Goal: Task Accomplishment & Management: Use online tool/utility

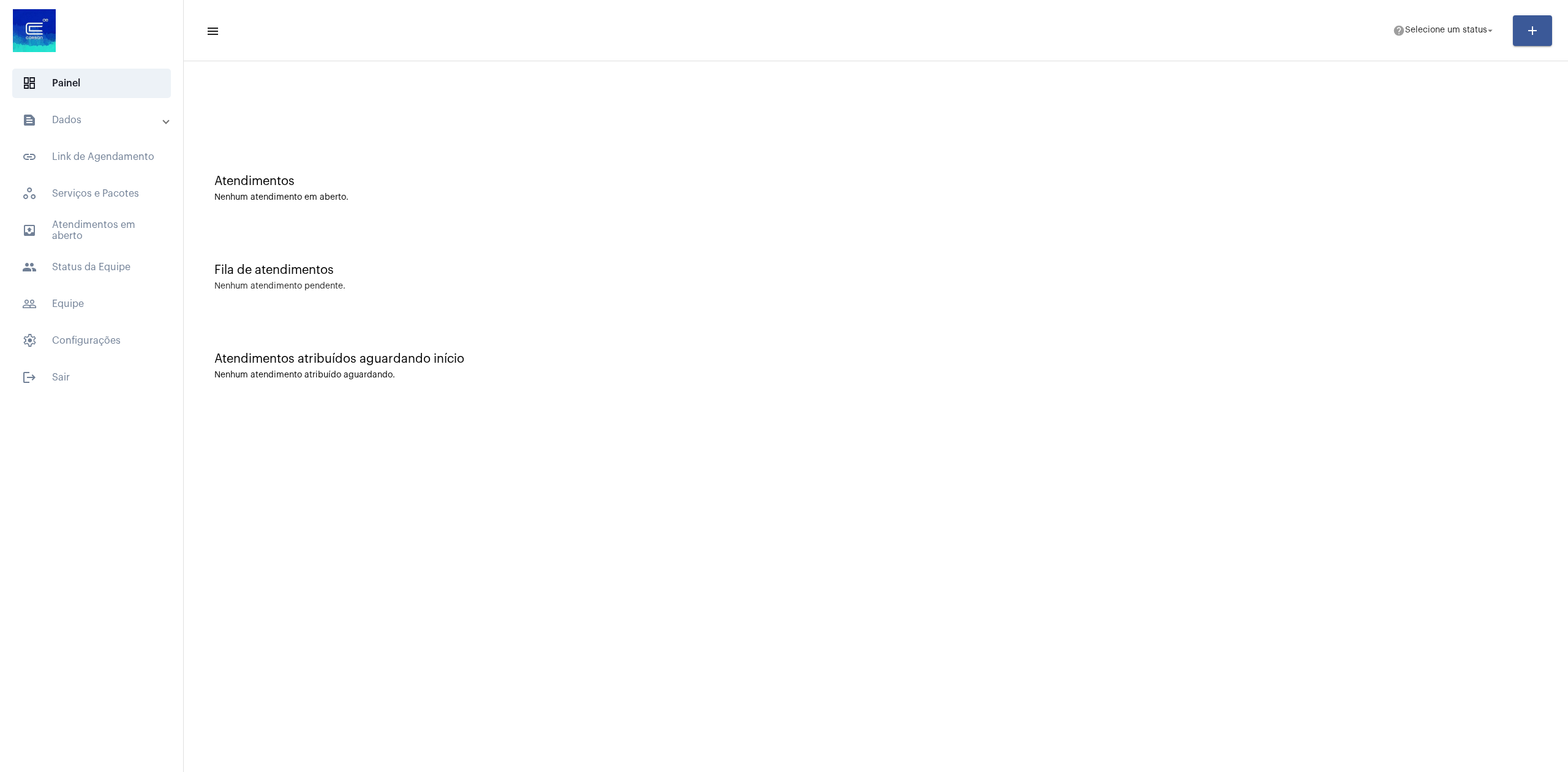
click at [101, 123] on mat-panel-title "text_snippet_outlined Dados" at bounding box center [93, 120] width 141 height 15
click at [104, 162] on span "text_snippet_outlined Relatórios" at bounding box center [91, 170] width 129 height 30
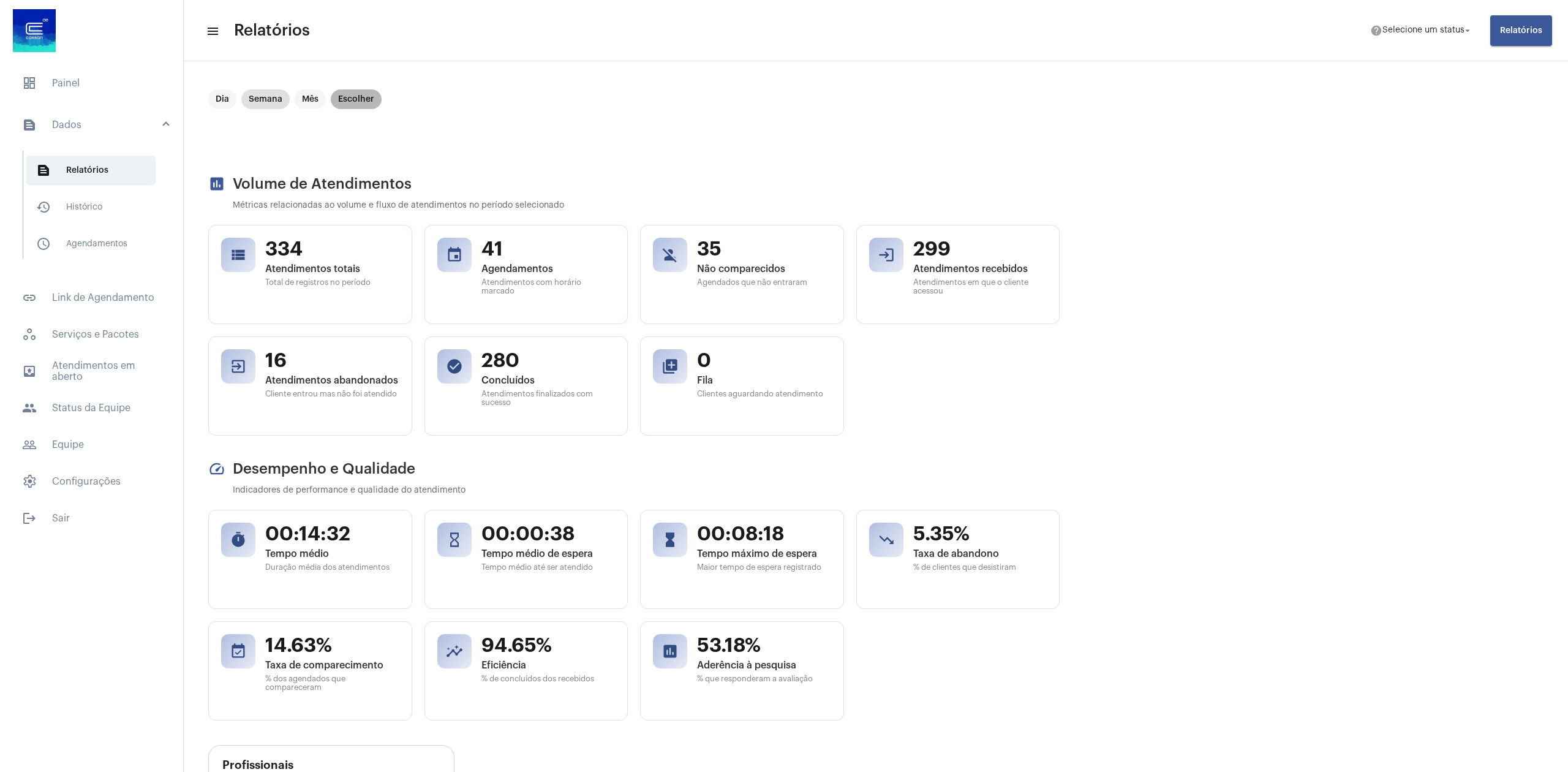
click at [348, 104] on mat-chip "Escolher" at bounding box center [356, 99] width 51 height 20
click at [1047, 111] on icon "Open calendar" at bounding box center [1040, 114] width 15 height 15
click at [996, 162] on button "Next month" at bounding box center [1002, 157] width 25 height 25
click at [968, 159] on button "Previous month" at bounding box center [977, 157] width 25 height 25
click at [969, 158] on button "Previous month" at bounding box center [977, 157] width 25 height 25
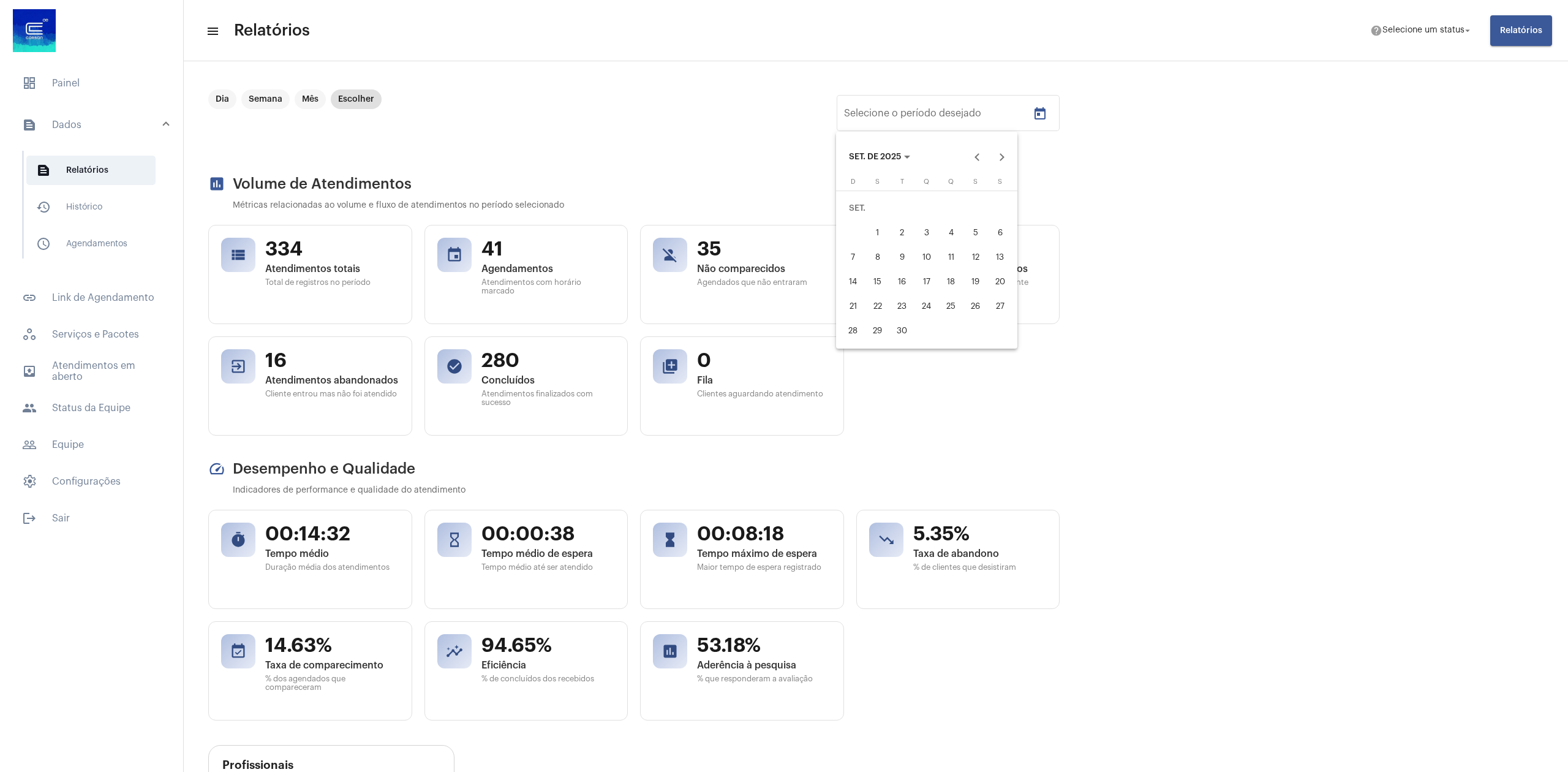
click at [887, 232] on div "1" at bounding box center [878, 233] width 22 height 22
type input "01/09/2025"
click at [903, 329] on div "30" at bounding box center [902, 331] width 22 height 22
drag, startPoint x: 481, startPoint y: 364, endPoint x: 526, endPoint y: 363, distance: 45.0
click at [526, 363] on span "2233" at bounding box center [548, 359] width 134 height 23
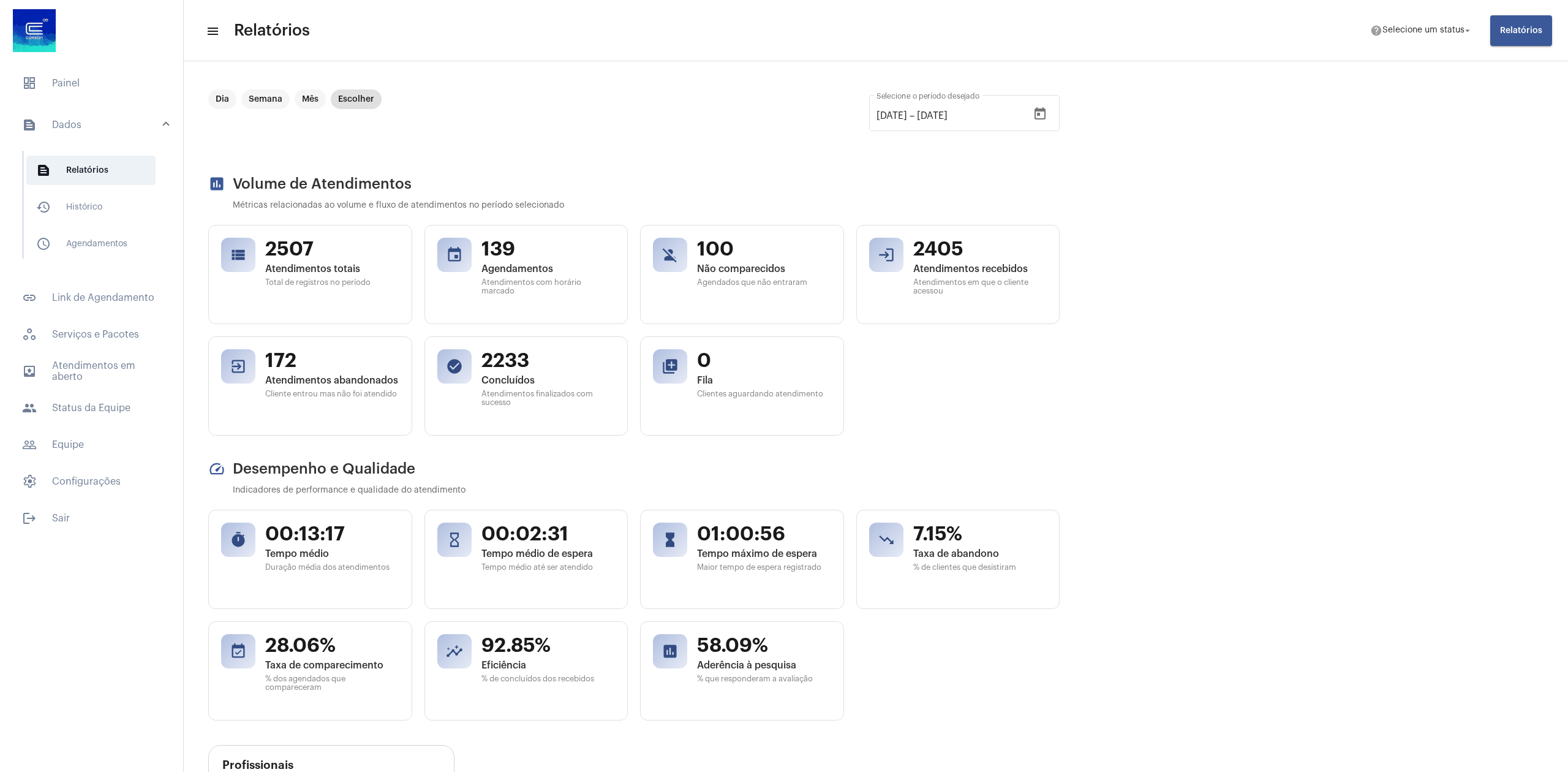
click at [986, 405] on div "view_list 2507 Atendimentos totais Total de registros no período event 139 Agen…" at bounding box center [634, 330] width 852 height 211
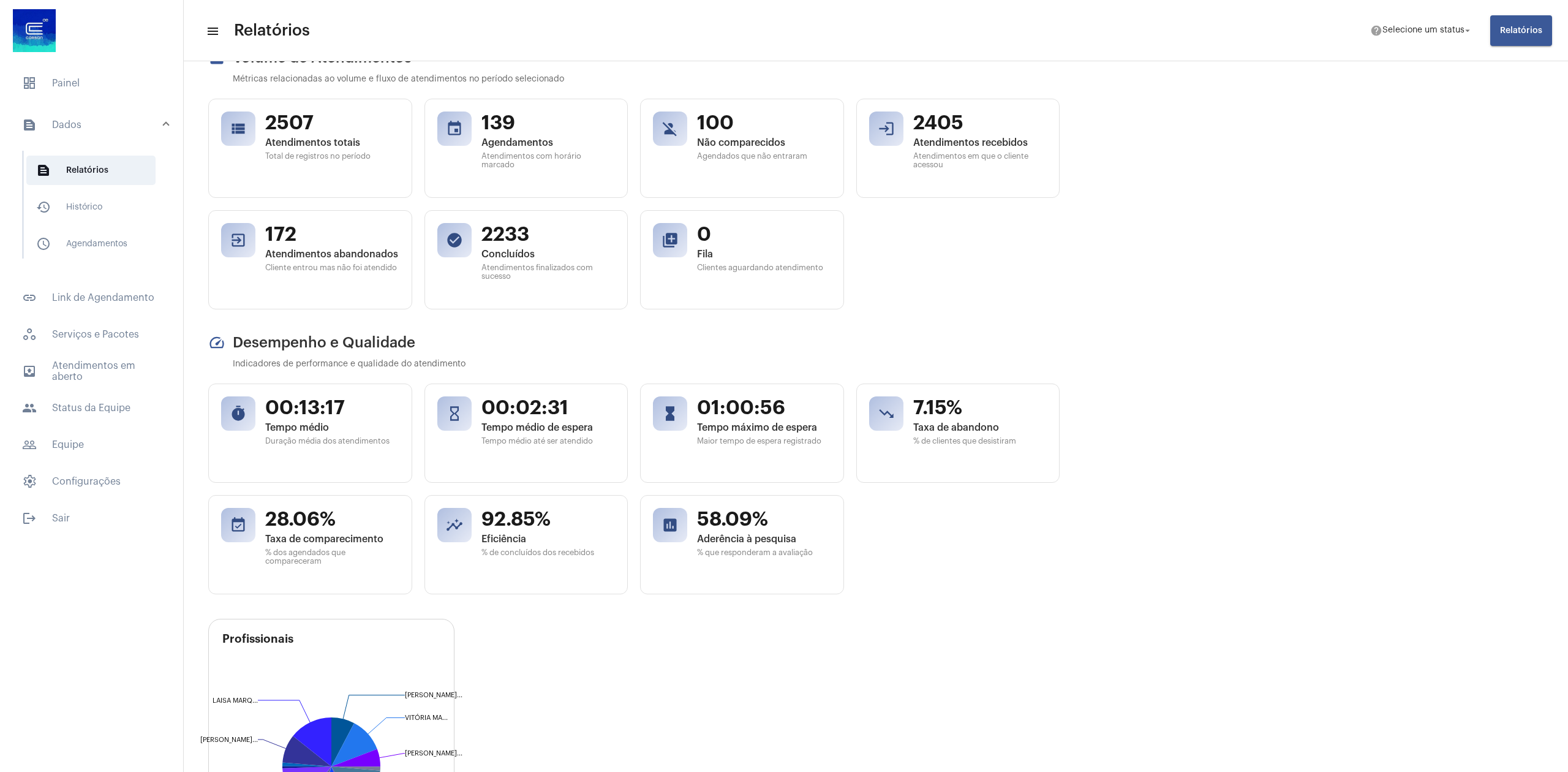
scroll to position [163, 0]
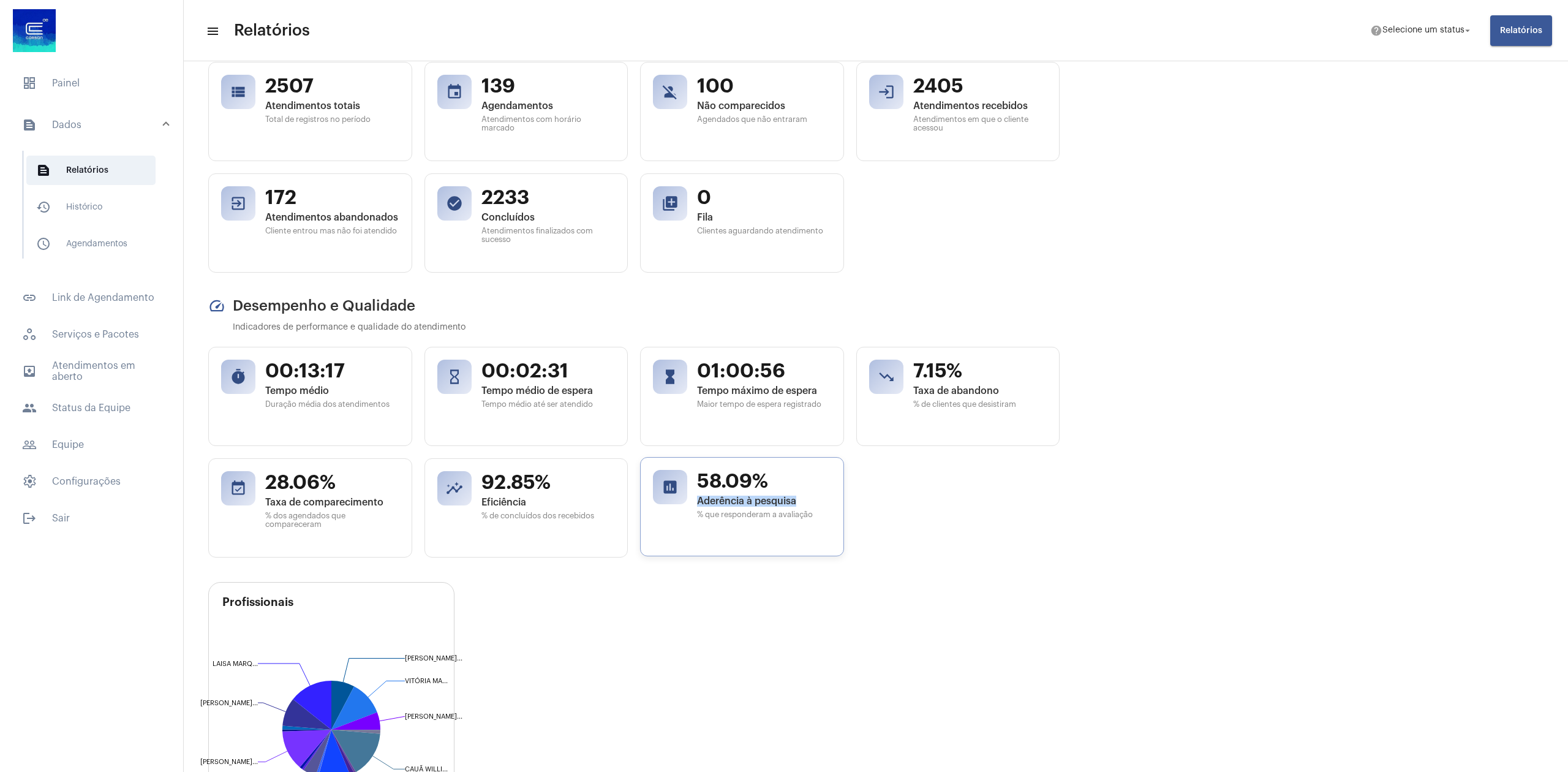
drag, startPoint x: 700, startPoint y: 503, endPoint x: 821, endPoint y: 505, distance: 121.0
click at [808, 505] on span "Aderência à pesquisa" at bounding box center [764, 501] width 134 height 11
click at [885, 507] on div "timer 00:13:17 Tempo médio Duração média dos atendimentos hourglass_empty 00:02…" at bounding box center [634, 451] width 852 height 211
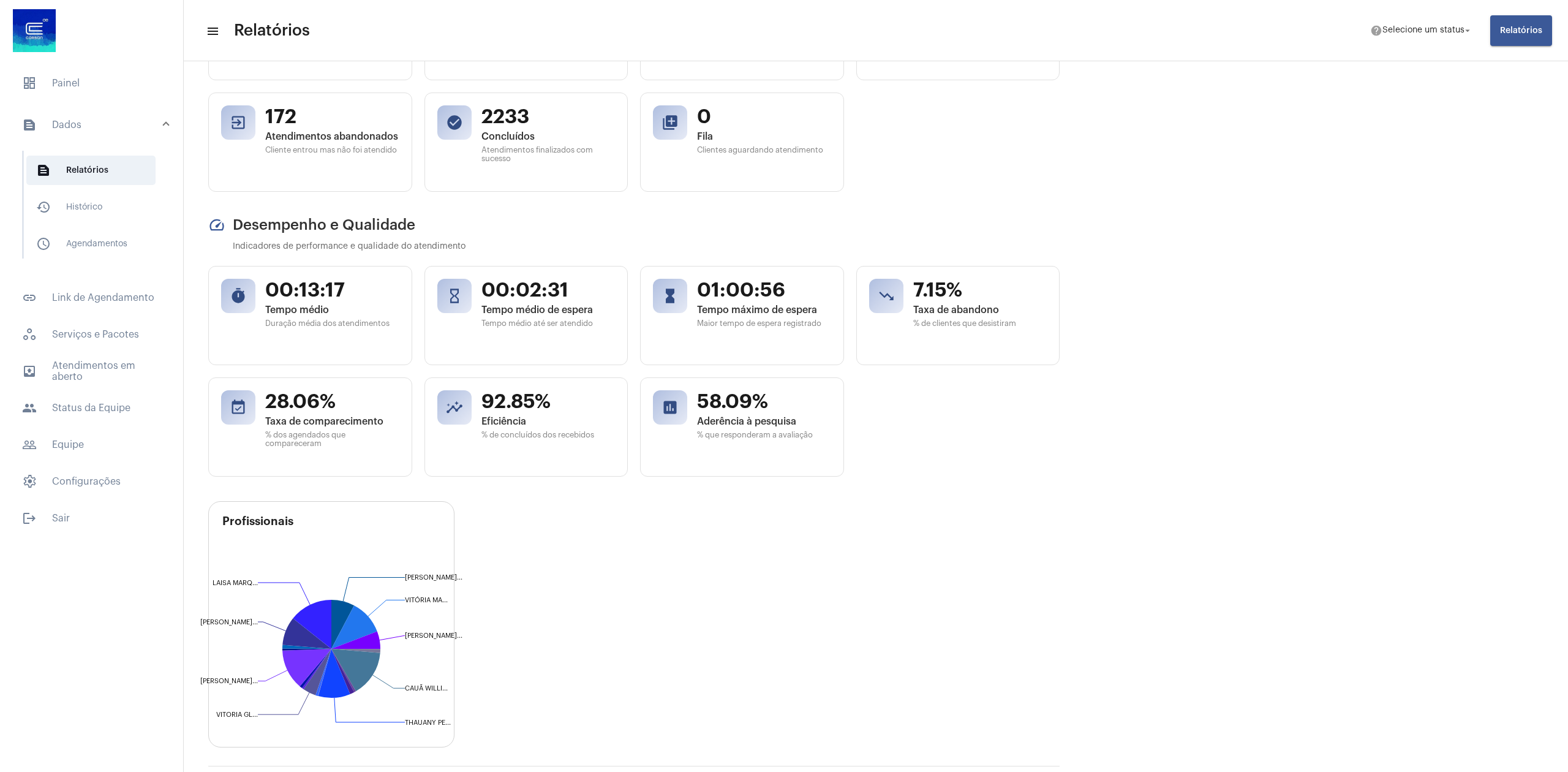
scroll to position [245, 0]
drag, startPoint x: 706, startPoint y: 290, endPoint x: 832, endPoint y: 295, distance: 126.1
click at [821, 293] on span "01:00:56" at bounding box center [764, 288] width 134 height 23
click at [897, 523] on div "Profissionais Gustavo Antunes de Alexandre Gustavo An... VITÓRIA MARIA BARBOSA …" at bounding box center [876, 632] width 1335 height 265
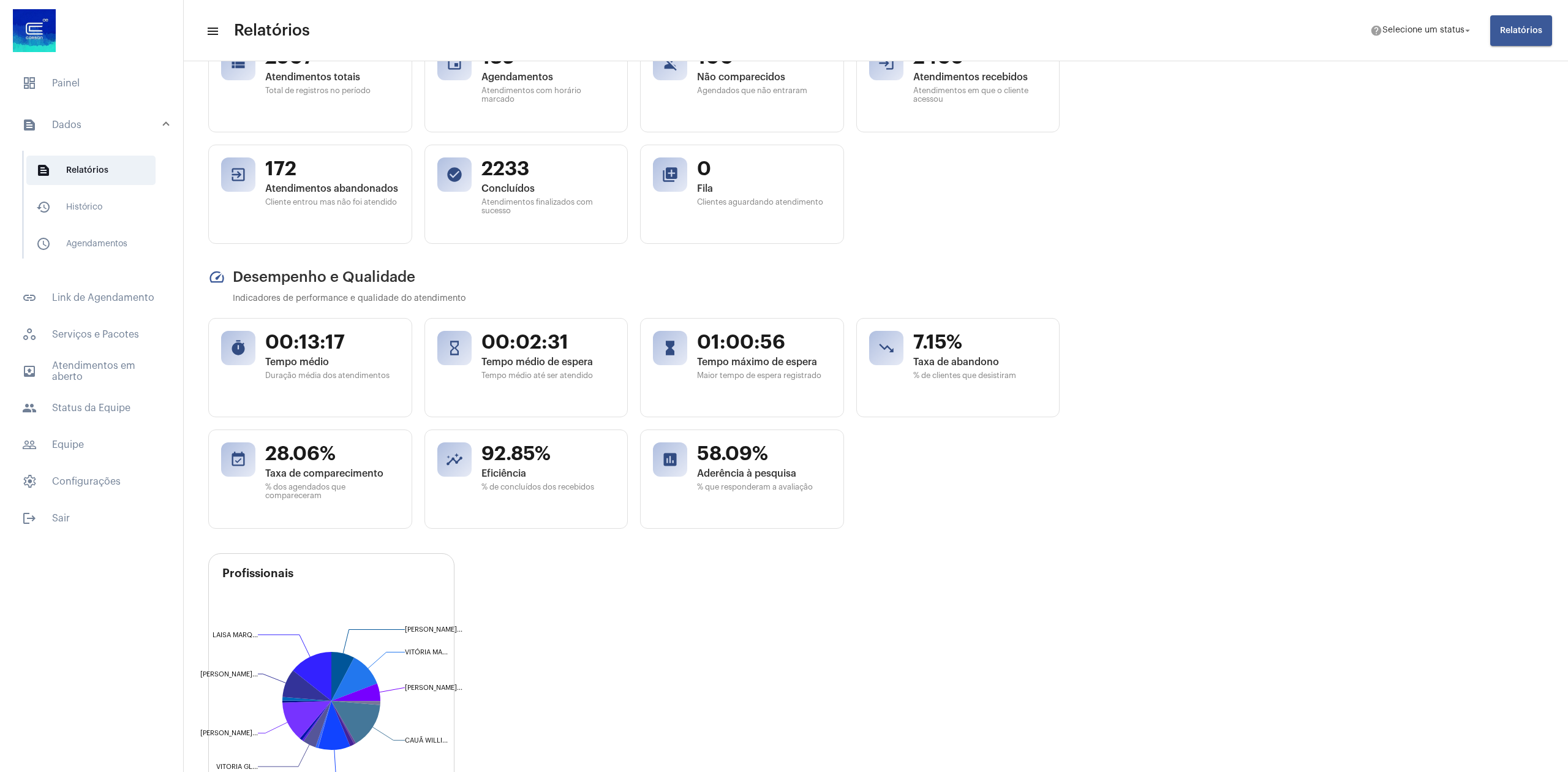
scroll to position [163, 0]
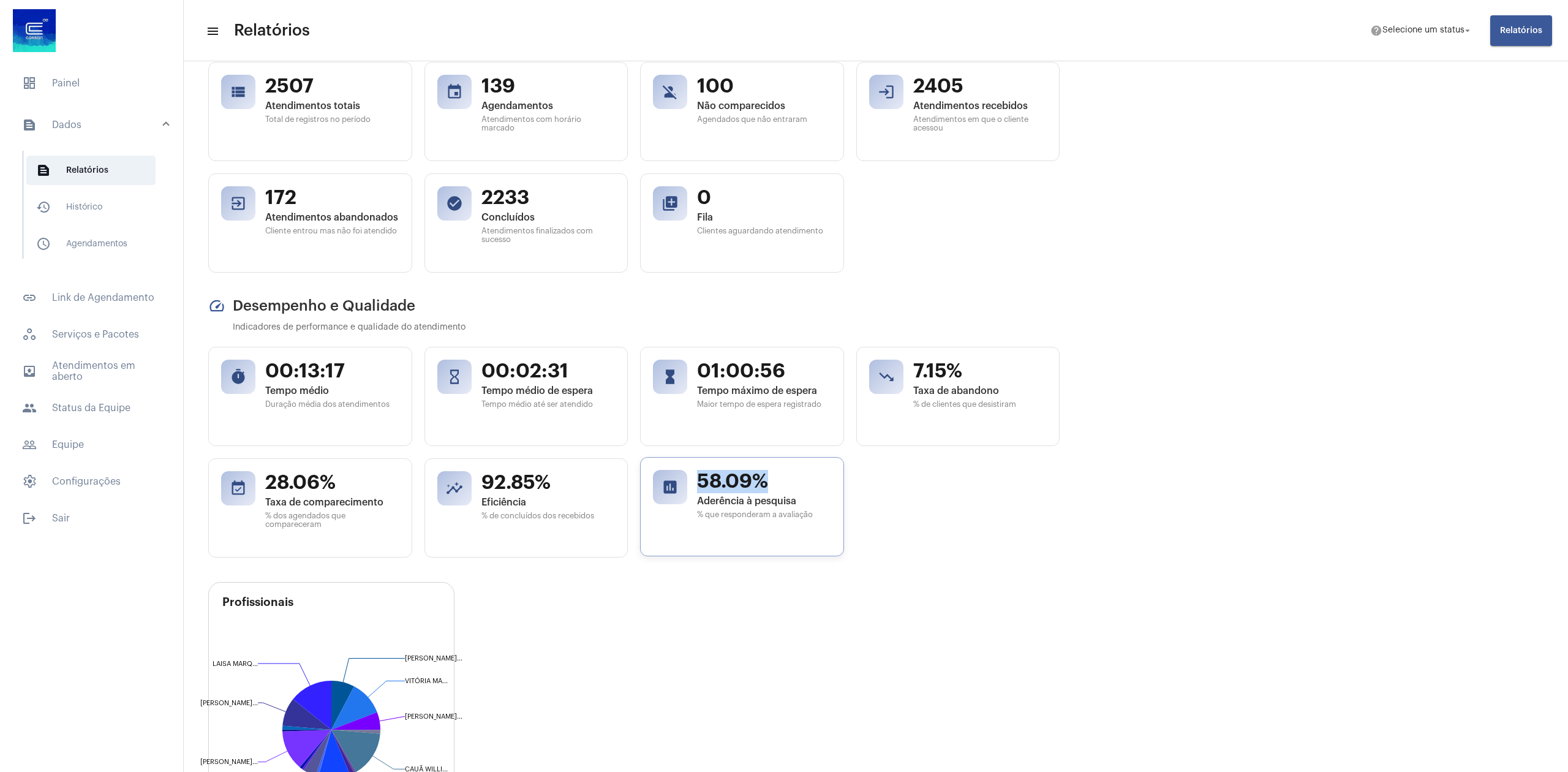
drag, startPoint x: 699, startPoint y: 487, endPoint x: 767, endPoint y: 485, distance: 68.0
click at [767, 485] on span "58.09%" at bounding box center [764, 482] width 134 height 23
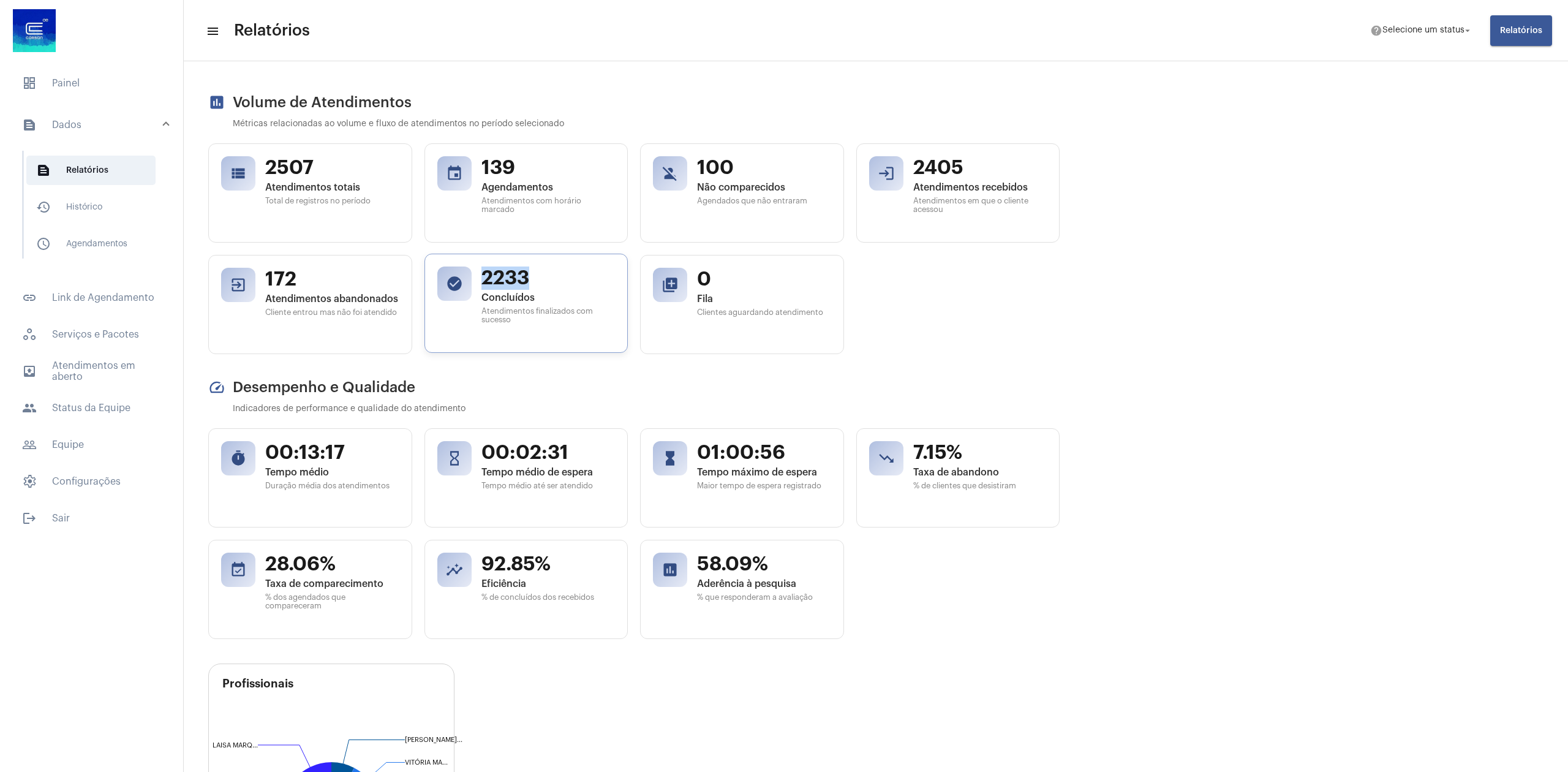
drag, startPoint x: 484, startPoint y: 280, endPoint x: 535, endPoint y: 280, distance: 51.0
click at [535, 280] on span "2233" at bounding box center [548, 279] width 134 height 23
click at [692, 392] on h2 "speed Desempenho e Qualidade" at bounding box center [634, 387] width 852 height 17
drag, startPoint x: 263, startPoint y: 170, endPoint x: 319, endPoint y: 164, distance: 56.3
click at [319, 164] on div "view_list 2507 Atendimentos totais Total de registros no período" at bounding box center [310, 191] width 204 height 99
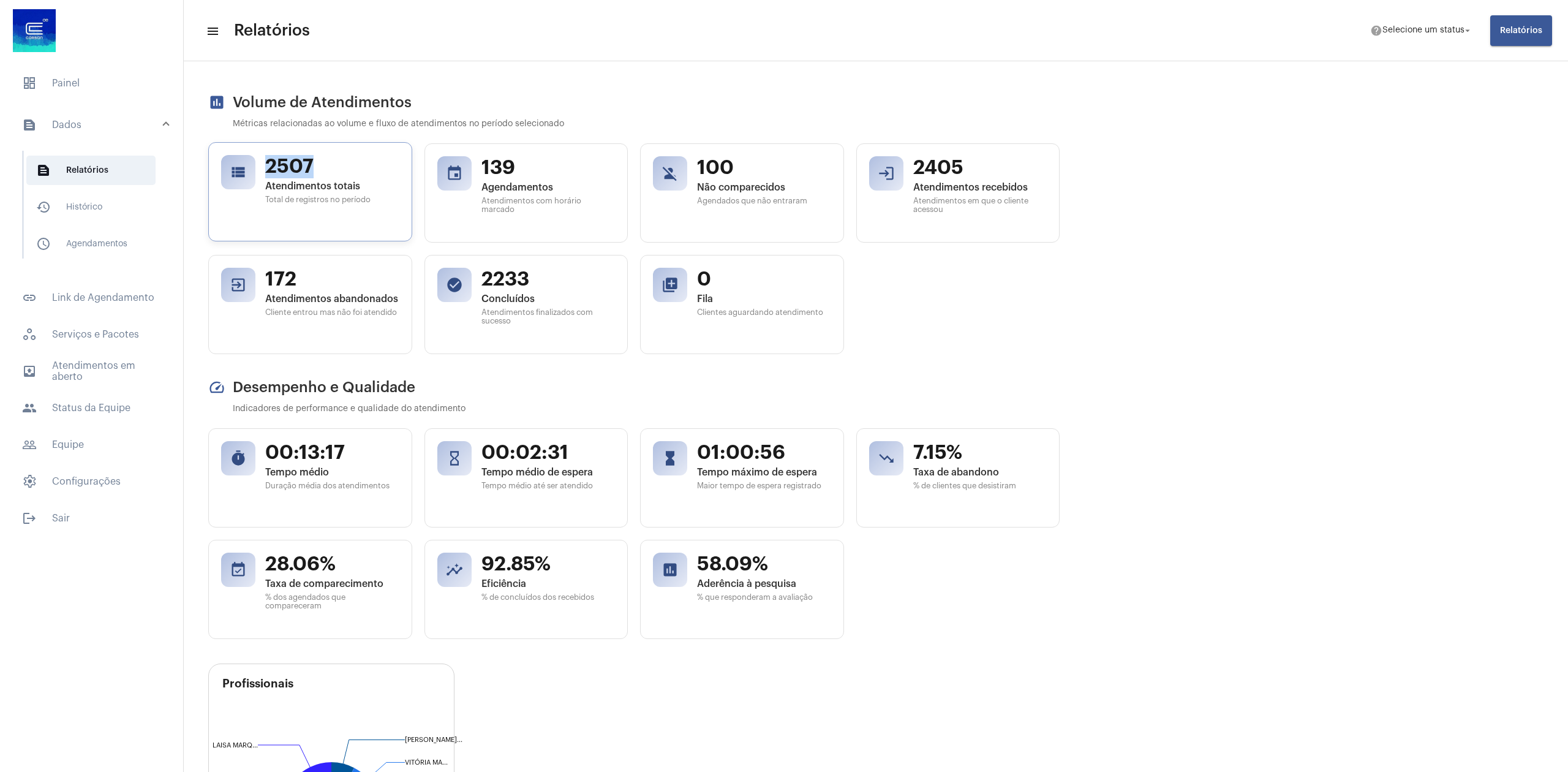
copy span "2507"
drag, startPoint x: 918, startPoint y: 167, endPoint x: 963, endPoint y: 169, distance: 45.0
click at [963, 169] on span "2405" at bounding box center [980, 167] width 134 height 23
click at [1023, 325] on div "view_list 2507 Atendimentos totais Total de registros no período event 139 Agen…" at bounding box center [634, 248] width 852 height 211
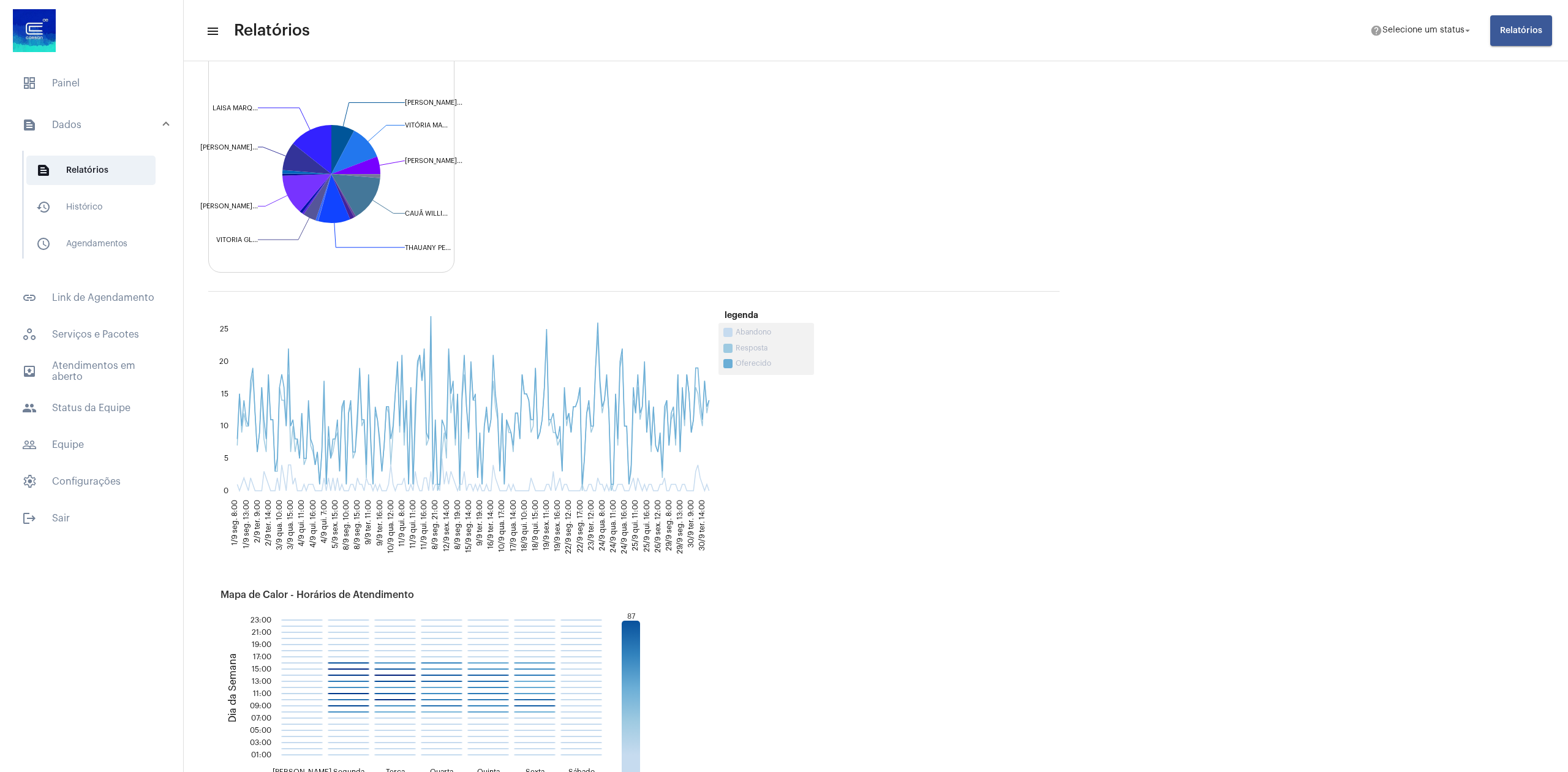
scroll to position [745, 0]
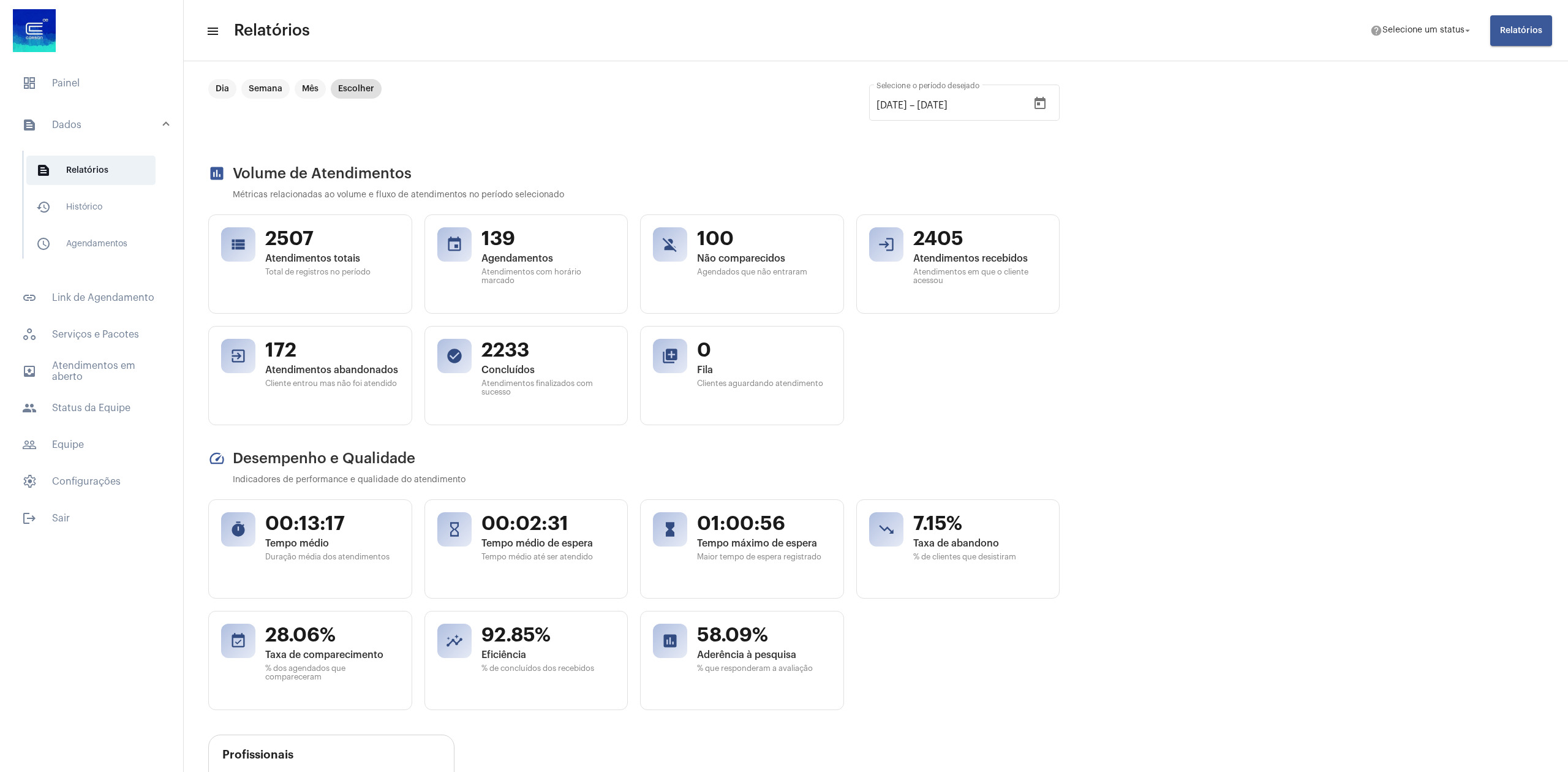
scroll to position [0, 0]
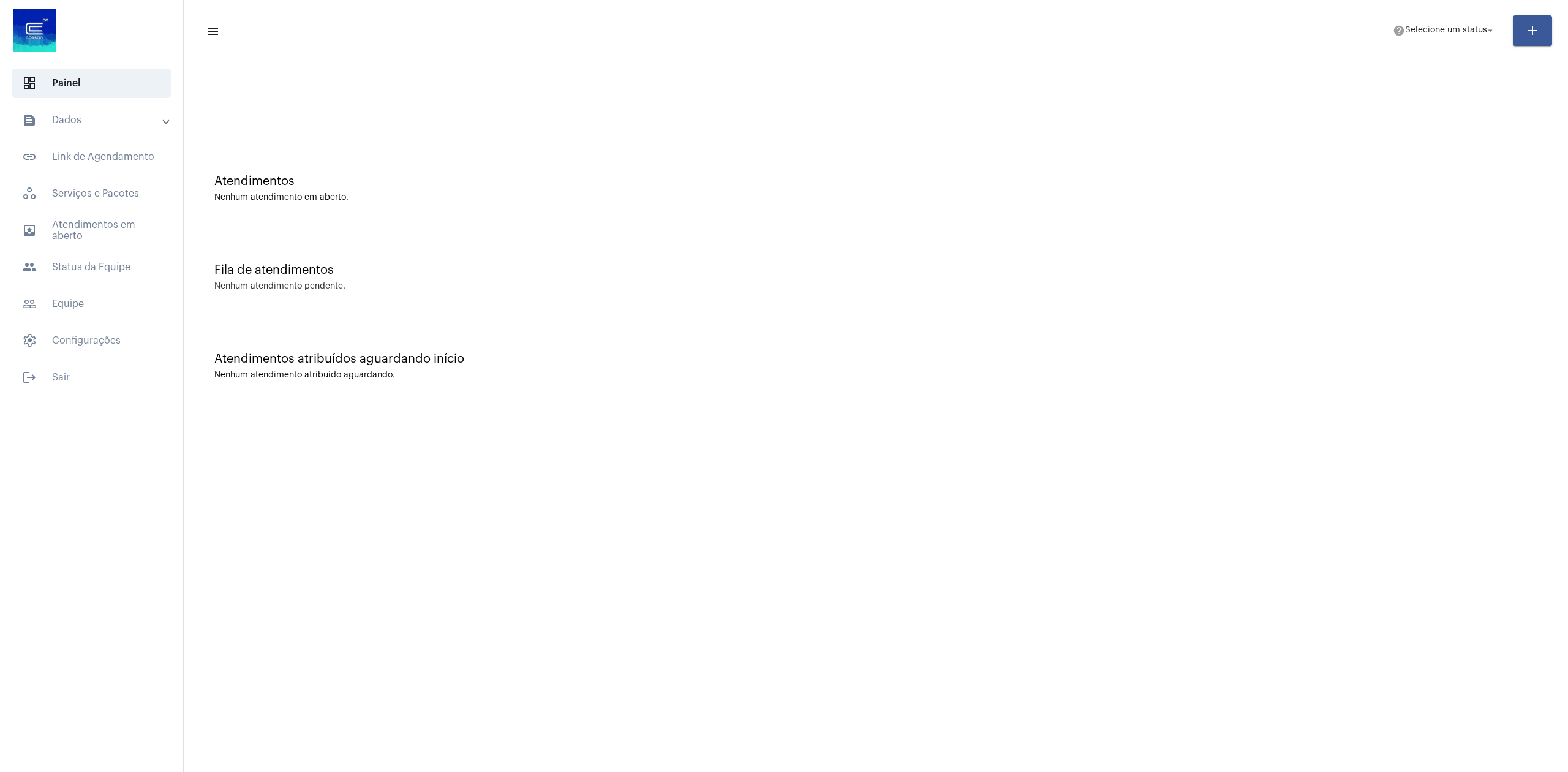
click at [133, 128] on mat-expansion-panel-header "text_snippet_outlined Dados" at bounding box center [95, 120] width 176 height 30
click at [82, 213] on span "history_outlined Histórico" at bounding box center [91, 207] width 129 height 30
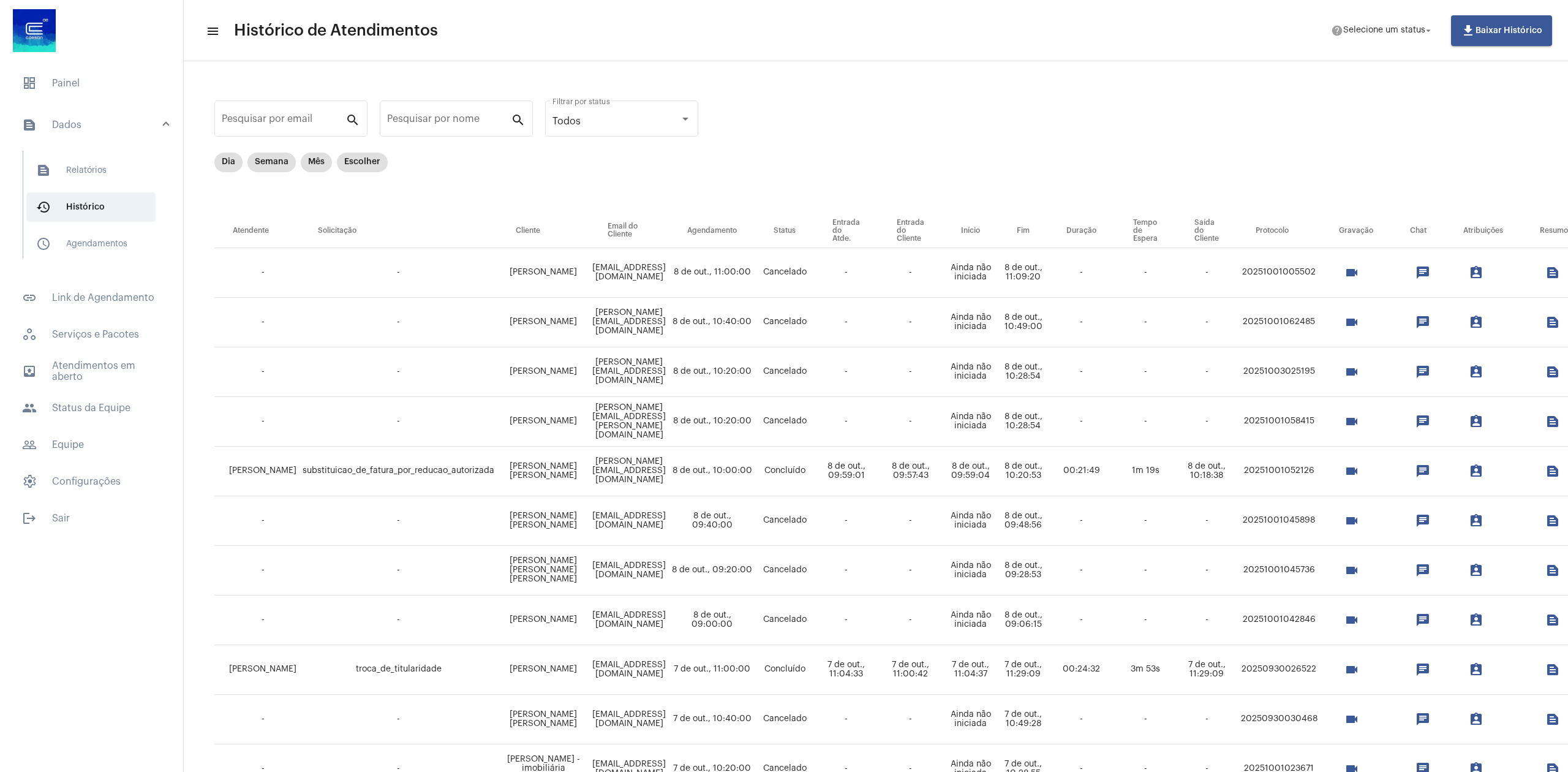
click at [1359, 266] on mat-icon "videocam" at bounding box center [1352, 273] width 15 height 15
click at [1359, 320] on mat-icon "videocam" at bounding box center [1352, 322] width 15 height 15
click at [1364, 466] on button "videocam" at bounding box center [1352, 471] width 25 height 25
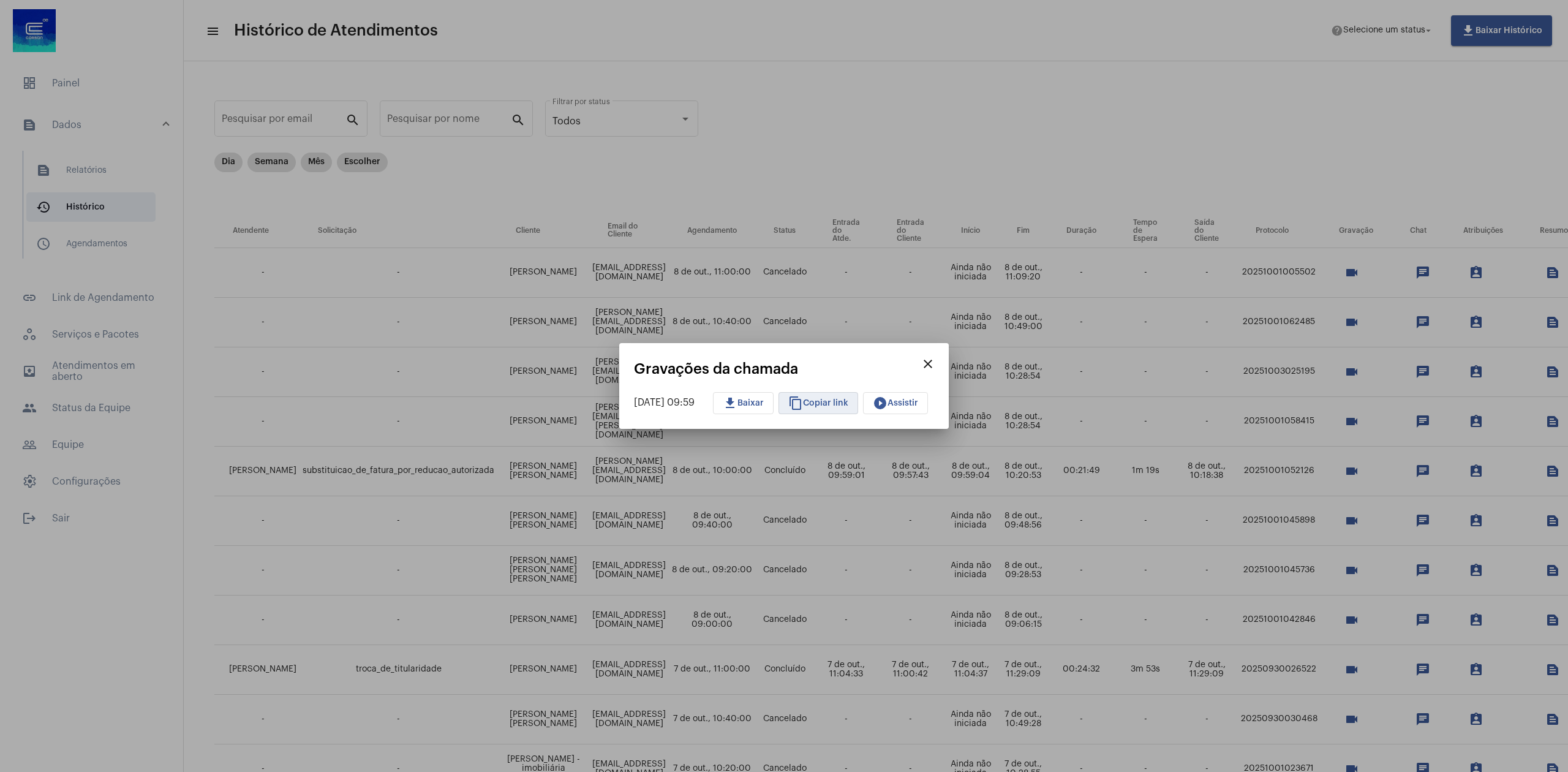
click at [852, 396] on button "content_copy Copiar link" at bounding box center [818, 403] width 80 height 22
click at [936, 356] on mat-icon "close" at bounding box center [928, 364] width 15 height 15
